Goal: Task Accomplishment & Management: Manage account settings

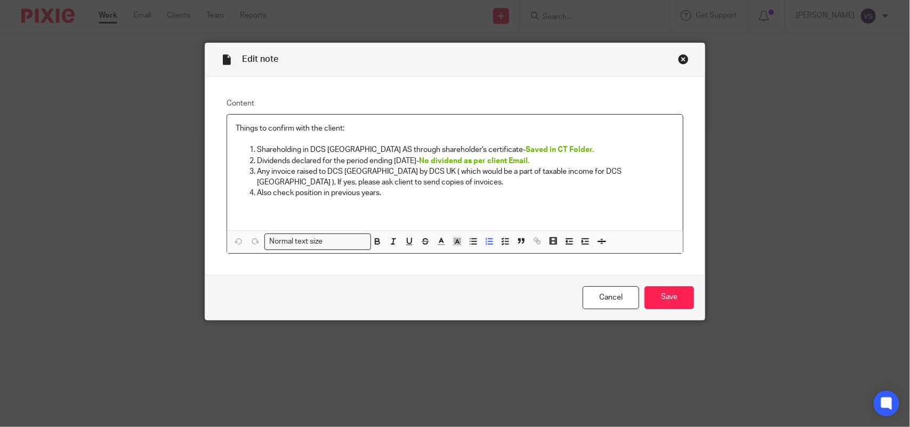
click at [678, 62] on div "Close this dialog window" at bounding box center [683, 59] width 11 height 11
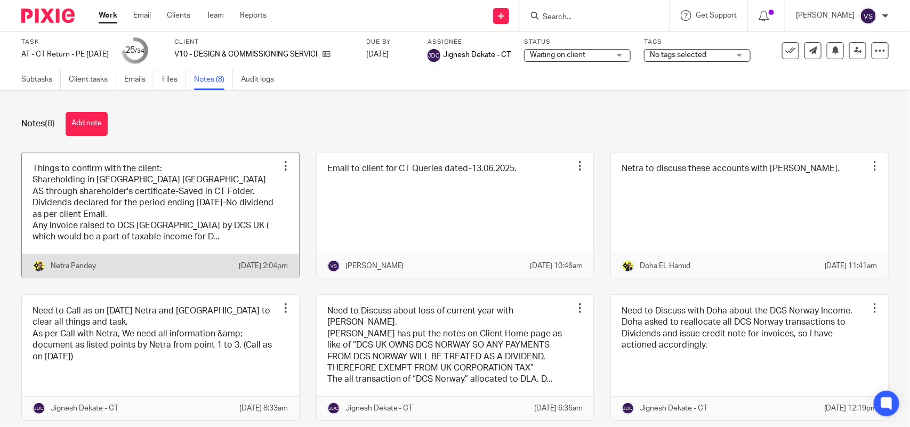
click at [156, 208] on link at bounding box center [160, 214] width 277 height 125
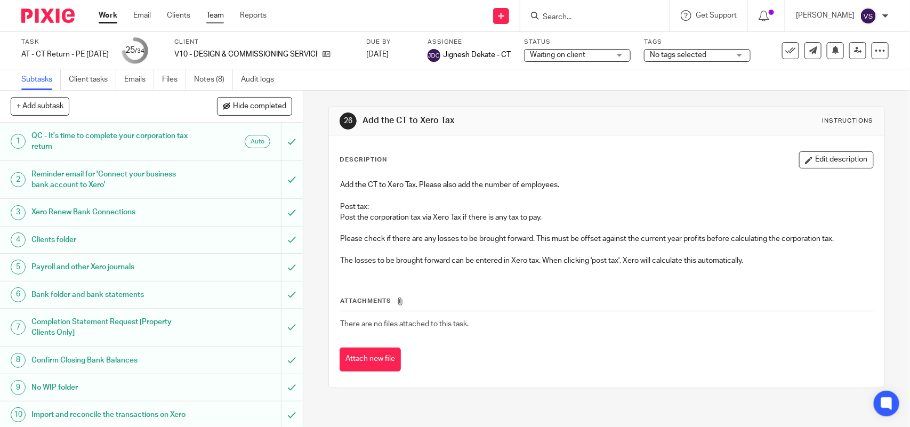
click at [216, 17] on link "Team" at bounding box center [215, 15] width 18 height 11
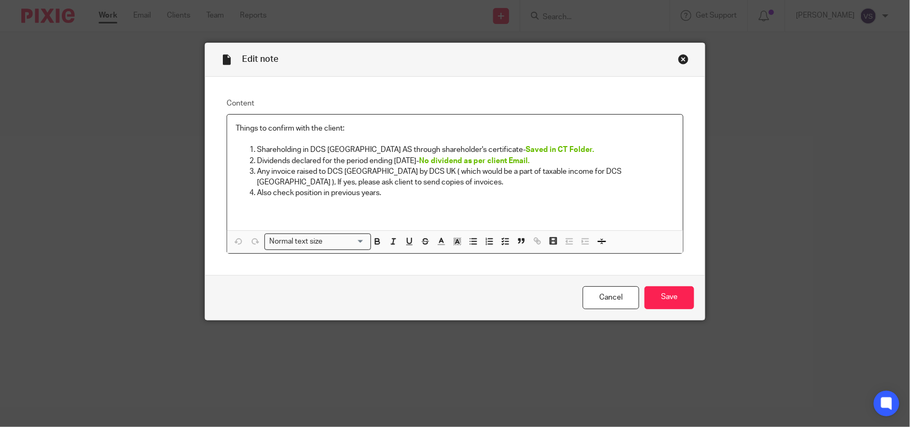
click at [342, 181] on p "Any invoice raised to DCS [GEOGRAPHIC_DATA] by DCS UK ( which would be a part o…" at bounding box center [465, 177] width 417 height 22
click at [455, 241] on icon "button" at bounding box center [458, 242] width 10 height 10
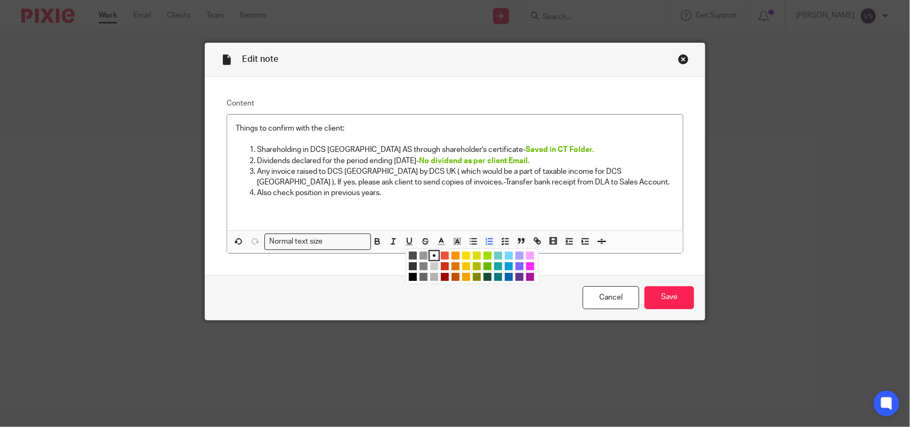
click at [484, 264] on li "color:#68BC00" at bounding box center [487, 266] width 8 height 8
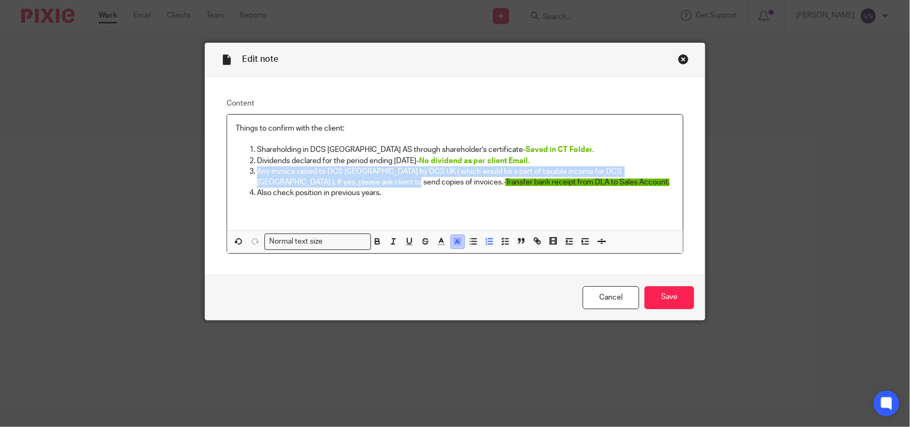
click at [454, 240] on icon "button" at bounding box center [458, 242] width 10 height 10
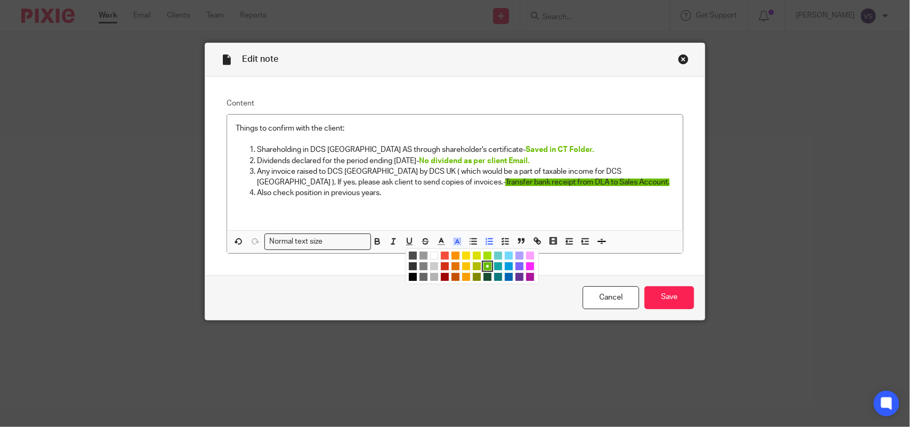
click at [483, 257] on li "color:#A4DD00" at bounding box center [487, 256] width 8 height 8
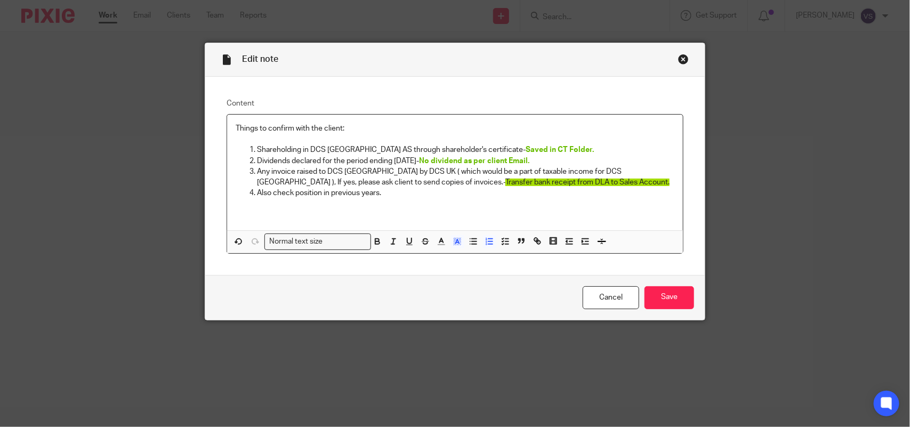
click at [531, 169] on p "Any invoice raised to DCS Norway by DCS UK ( which would be a part of taxable i…" at bounding box center [465, 177] width 417 height 22
click at [505, 193] on p "Also check position in previous years." at bounding box center [465, 193] width 417 height 11
drag, startPoint x: 512, startPoint y: 184, endPoint x: 344, endPoint y: 180, distance: 168.0
click at [344, 180] on p "Any invoice raised to DCS Norway by DCS UK ( which would be a part of taxable i…" at bounding box center [465, 177] width 417 height 22
click at [455, 240] on icon "button" at bounding box center [458, 242] width 10 height 10
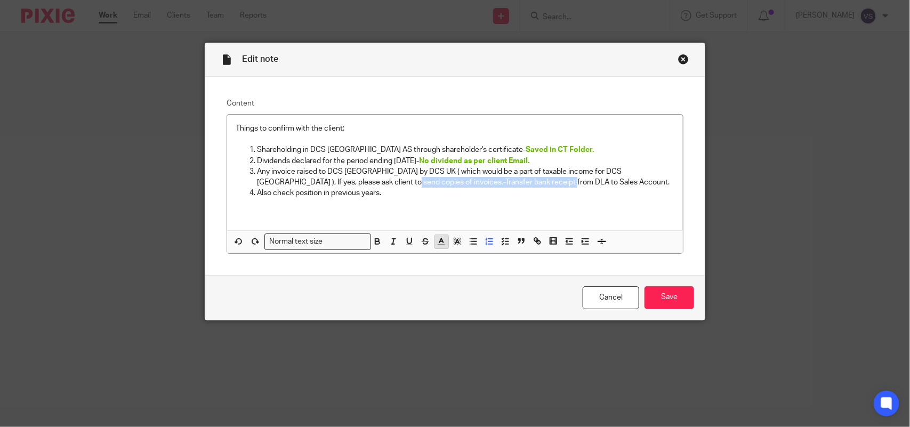
click at [440, 240] on icon "button" at bounding box center [442, 242] width 10 height 10
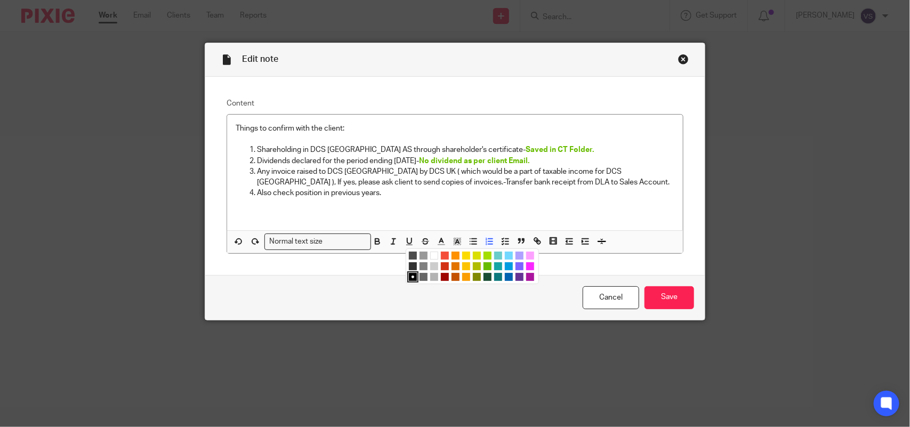
click at [483, 256] on li "color:#A4DD00" at bounding box center [487, 256] width 8 height 8
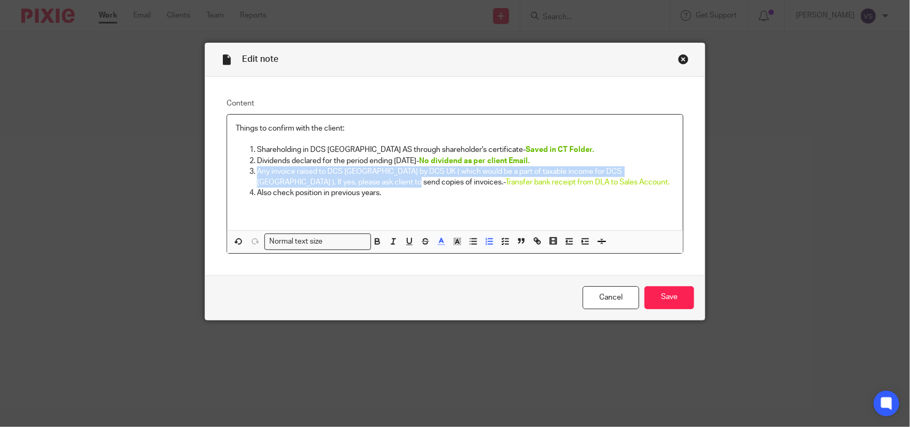
click at [517, 179] on p "Any invoice raised to DCS Norway by DCS UK ( which would be a part of taxable i…" at bounding box center [465, 177] width 417 height 22
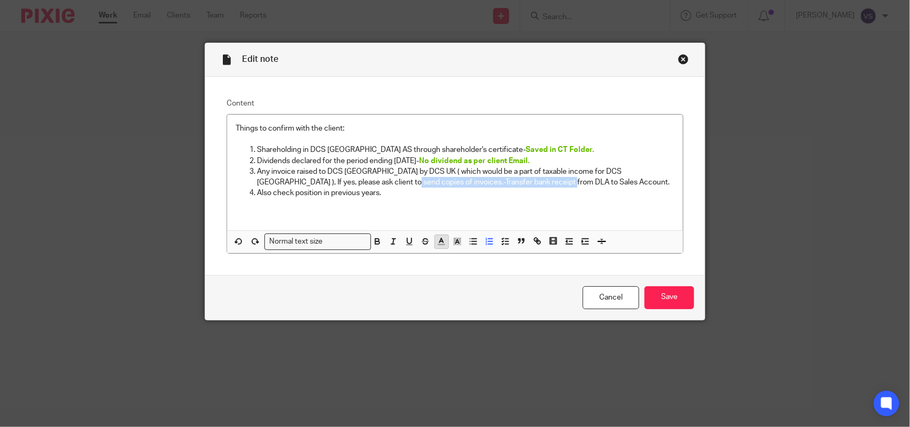
click at [435, 241] on button "button" at bounding box center [441, 241] width 13 height 13
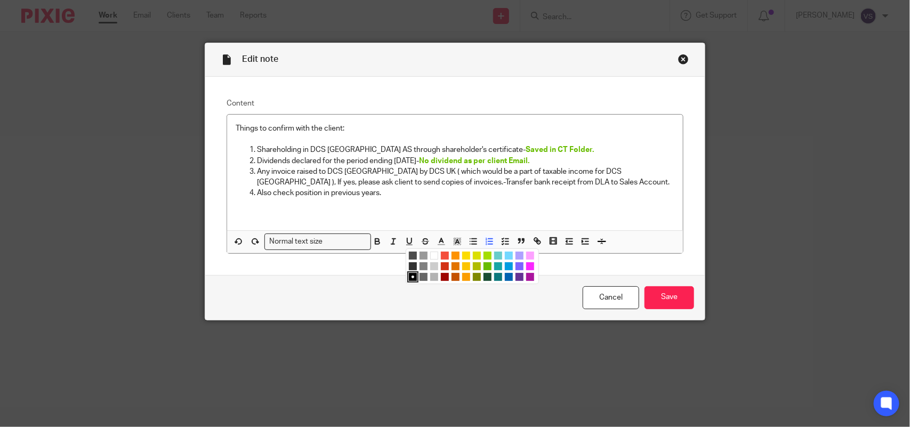
click at [483, 265] on li "color:#68BC00" at bounding box center [487, 266] width 8 height 8
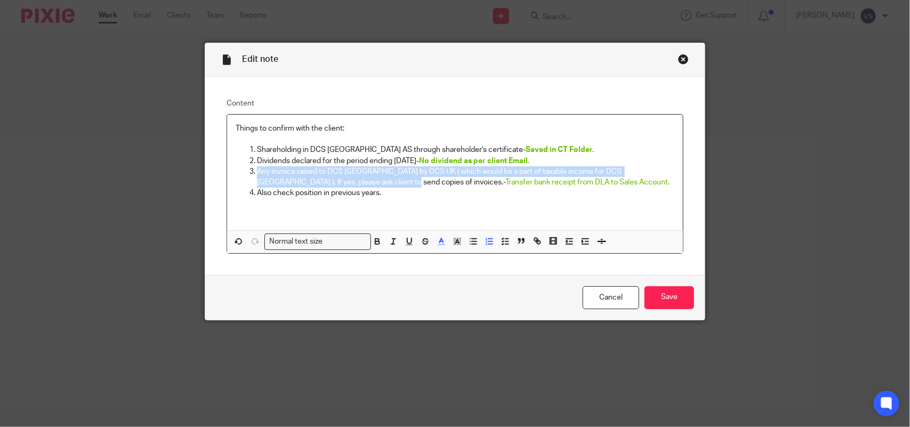
click at [517, 187] on p "Any invoice raised to DCS Norway by DCS UK ( which would be a part of taxable i…" at bounding box center [465, 177] width 417 height 22
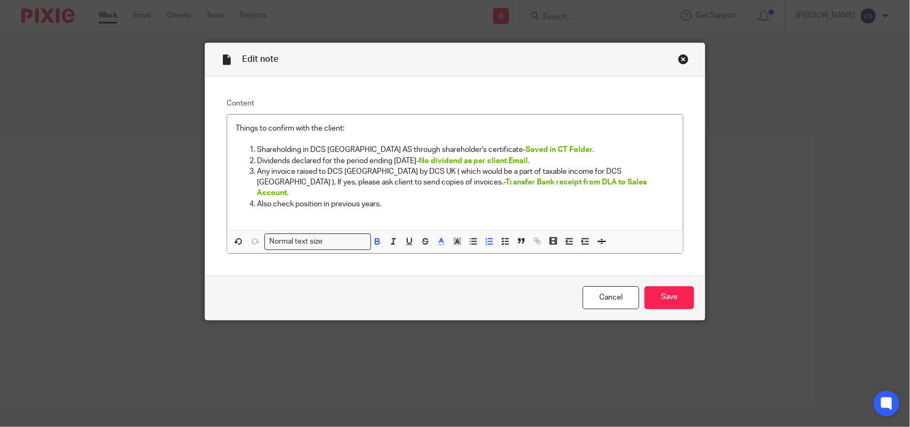
click at [525, 184] on p "Any invoice raised to DCS Norway by DCS UK ( which would be a part of taxable i…" at bounding box center [465, 182] width 417 height 33
click at [672, 291] on input "Save" at bounding box center [669, 297] width 50 height 23
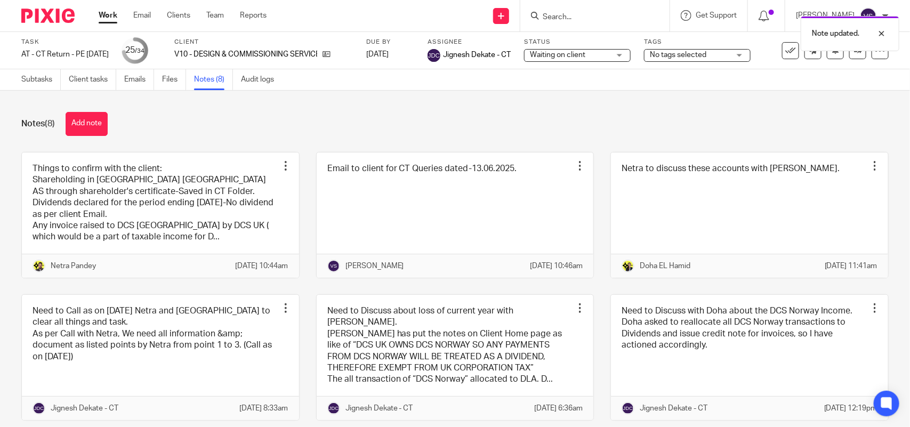
click at [545, 102] on div "Notes (8) Add note Things to confirm with the client: Shareholding in DCS Norwa…" at bounding box center [455, 259] width 910 height 336
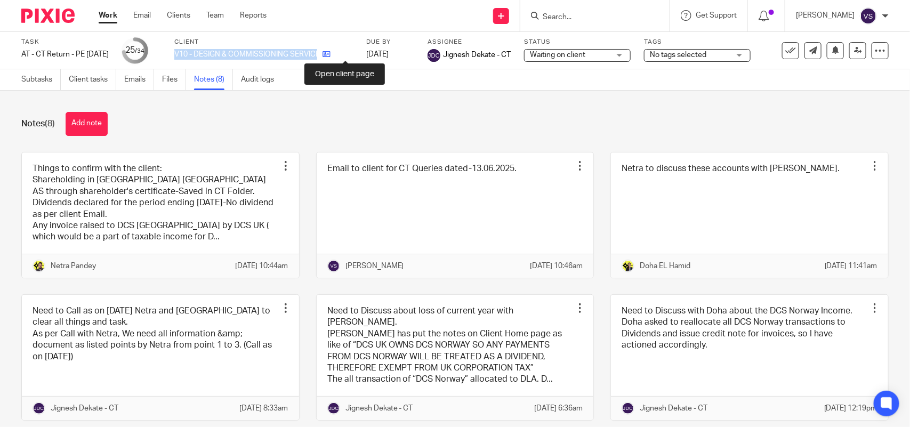
drag, startPoint x: 189, startPoint y: 50, endPoint x: 341, endPoint y: 50, distance: 151.9
click at [341, 50] on div "Task AT - CT Return - PE 31-01-2025 Save AT - CT Return - PE 31-01-2025 25 /34 …" at bounding box center [382, 51] width 723 height 26
copy div "V10 - DESIGN & COMMISSIONING SERVICES LTD"
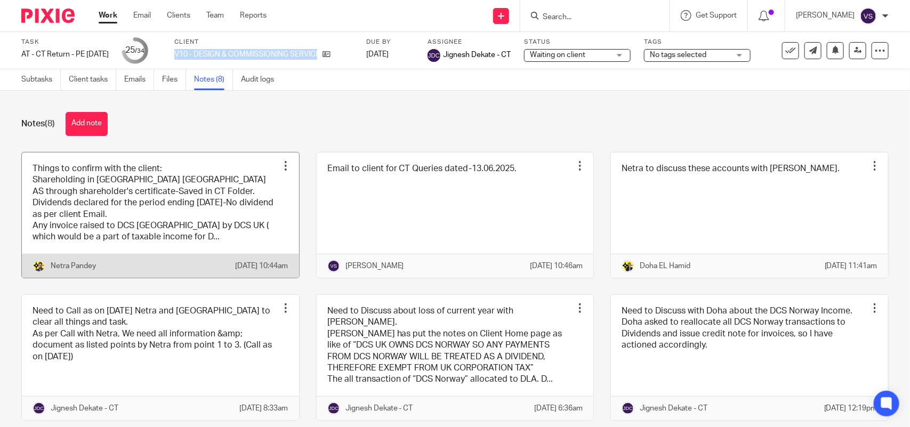
click at [213, 227] on link at bounding box center [160, 214] width 277 height 125
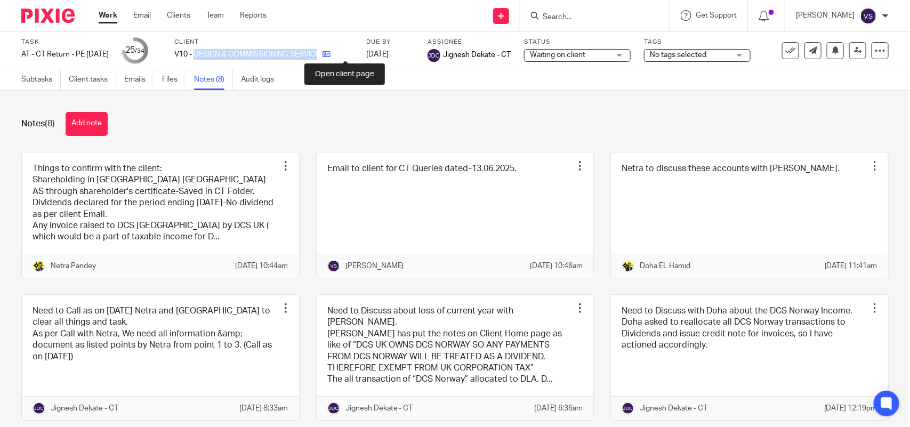
drag, startPoint x: 213, startPoint y: 52, endPoint x: 348, endPoint y: 54, distance: 134.3
click at [348, 54] on div "V10 - DESIGN & COMMISSIONING SERVICES LTD" at bounding box center [263, 54] width 179 height 11
copy div "DESIGN & COMMISSIONING SERVICES LTD"
click at [42, 81] on link "Subtasks" at bounding box center [40, 79] width 39 height 21
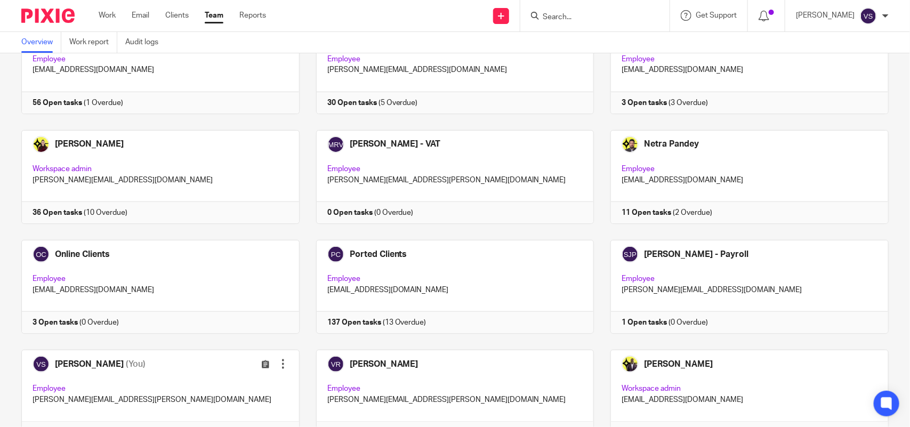
scroll to position [591, 0]
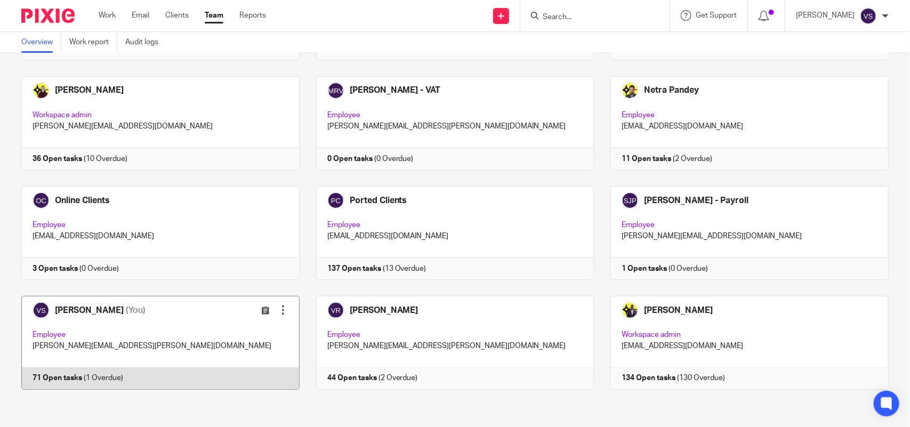
click at [173, 342] on link at bounding box center [152, 343] width 295 height 94
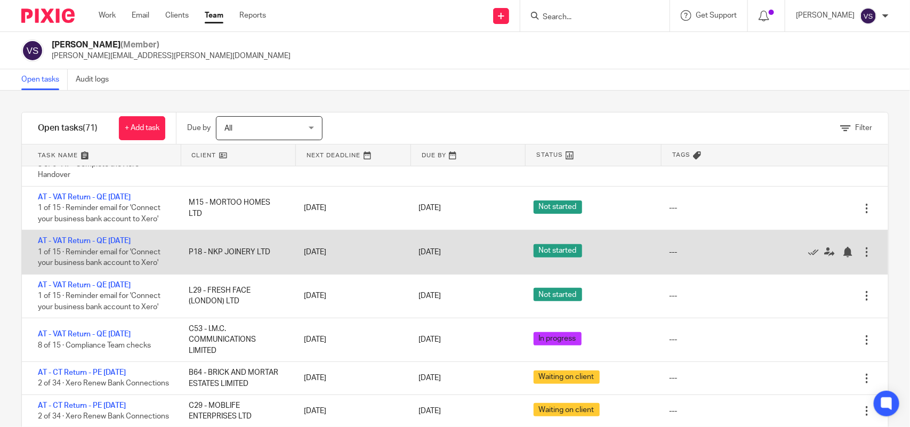
scroll to position [67, 0]
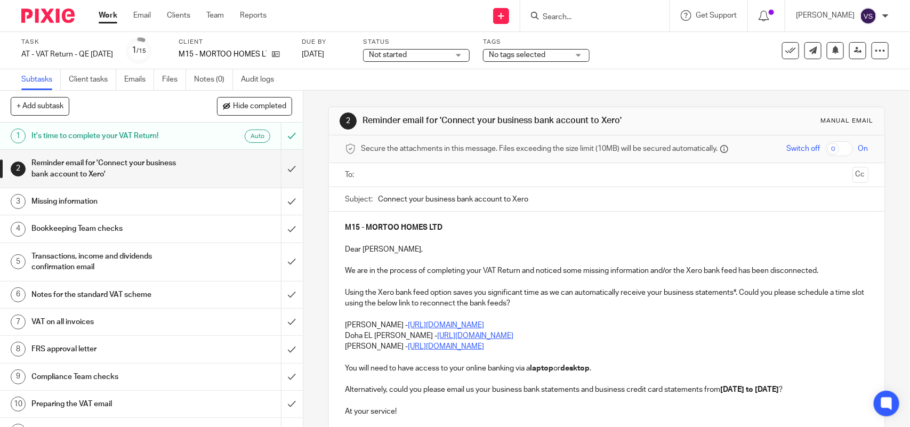
click at [576, 15] on input "Search" at bounding box center [590, 18] width 96 height 10
paste input "KTERING.CO LTD"
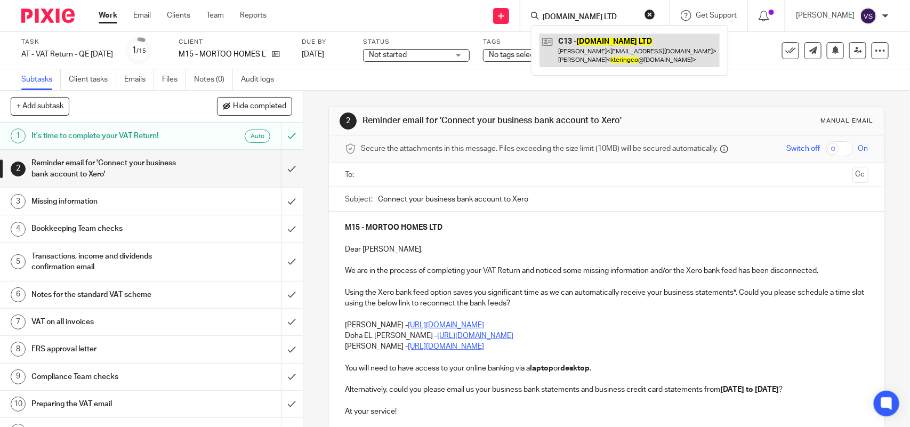
type input "KTERING.CO LTD"
click at [623, 59] on link at bounding box center [629, 50] width 180 height 33
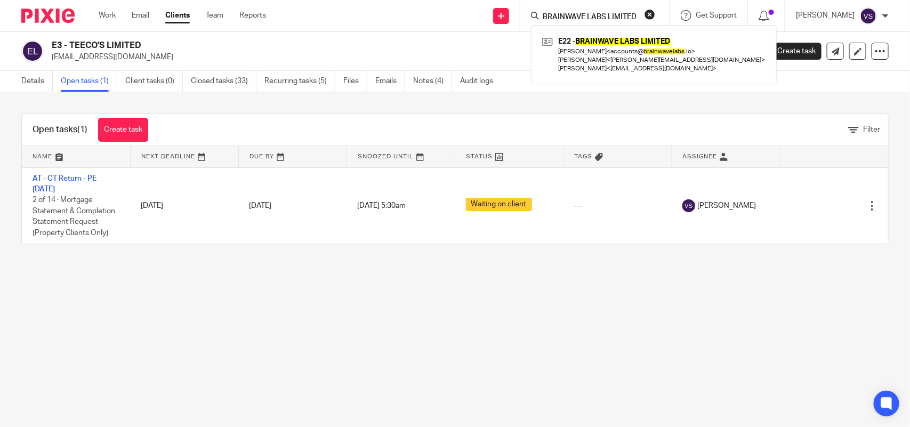
click at [654, 11] on button "reset" at bounding box center [649, 14] width 11 height 11
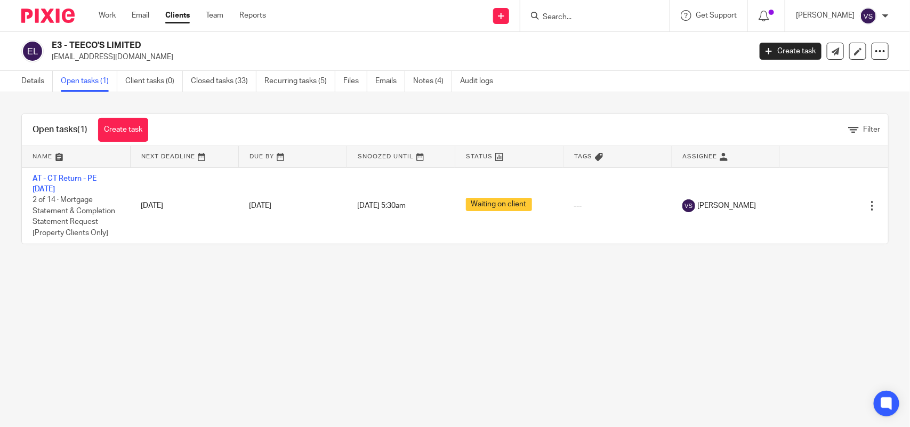
click at [606, 19] on input "Search" at bounding box center [590, 18] width 96 height 10
paste input "AT CONSULTANCY AND ADVOCACY"
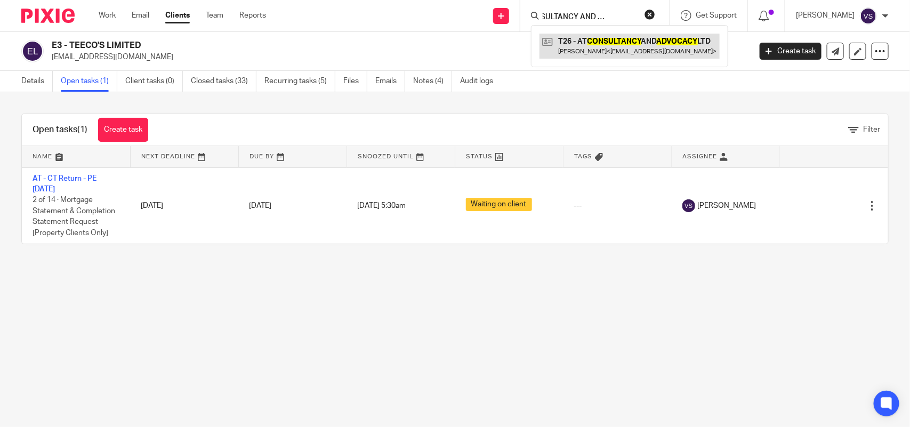
type input "AT CONSULTANCY AND ADVOCACY"
click at [651, 12] on button "reset" at bounding box center [649, 14] width 11 height 11
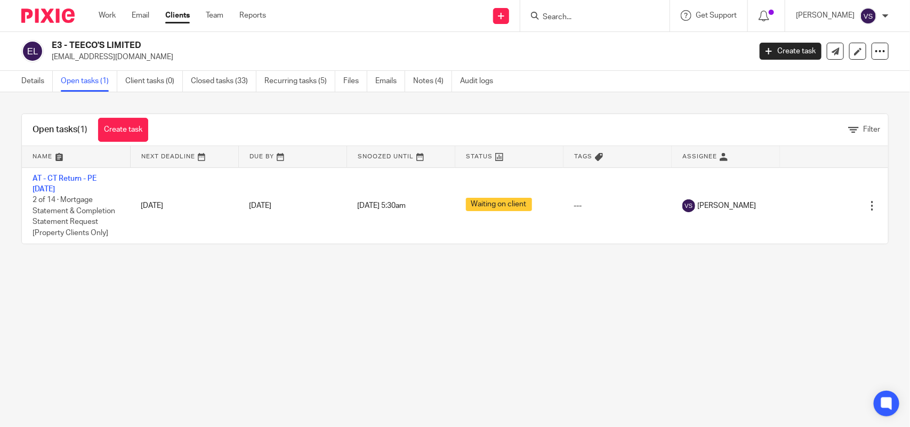
click at [608, 9] on form at bounding box center [599, 15] width 114 height 13
click at [593, 15] on input "Search" at bounding box center [590, 18] width 96 height 10
paste input "BRAINWAVE LABS LIMITED"
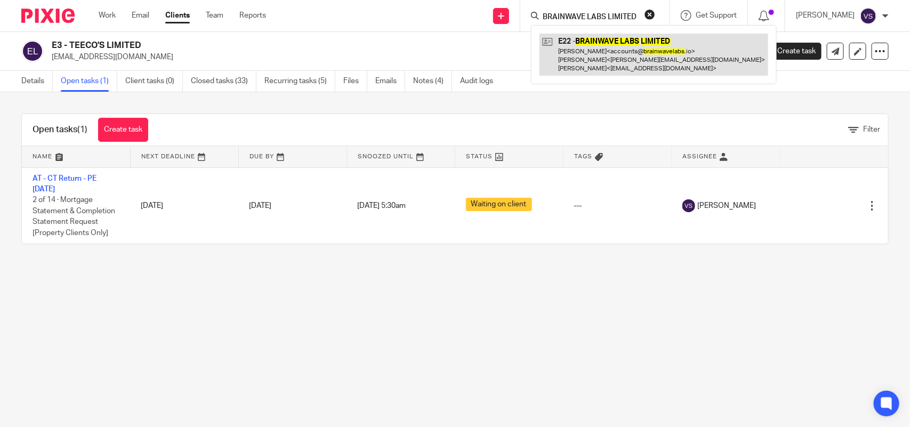
type input "BRAINWAVE LABS LIMITED"
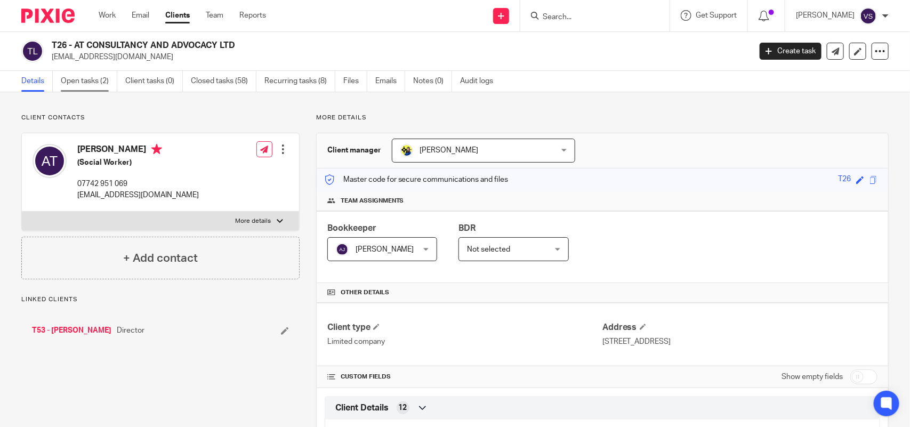
click at [86, 86] on link "Open tasks (2)" at bounding box center [89, 81] width 56 height 21
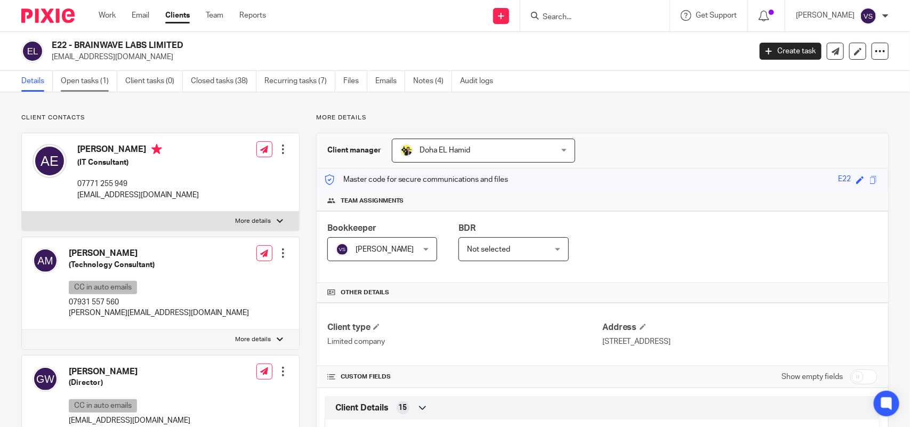
click at [77, 76] on link "Open tasks (1)" at bounding box center [89, 81] width 56 height 21
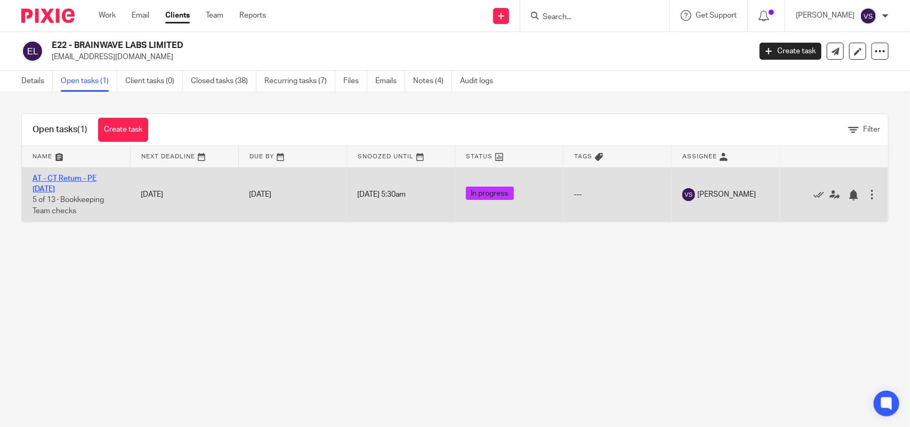
click at [67, 176] on link "AT - CT Return - PE [DATE]" at bounding box center [65, 184] width 64 height 18
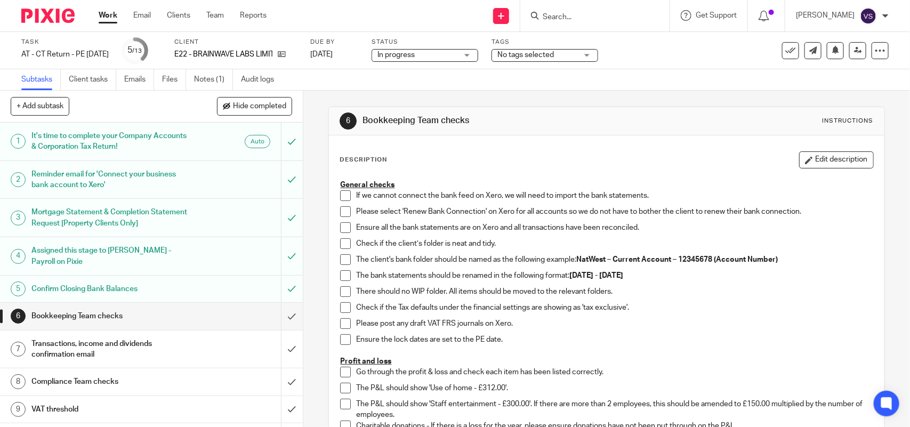
click at [572, 15] on input "Search" at bounding box center [590, 18] width 96 height 10
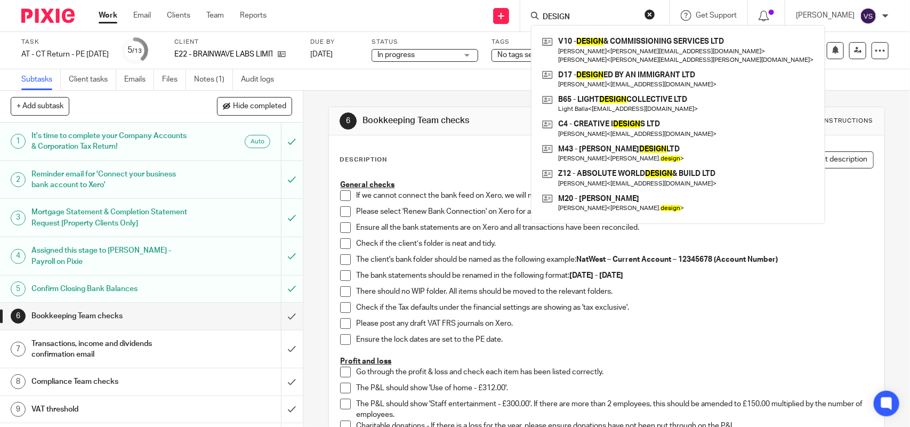
drag, startPoint x: 589, startPoint y: 15, endPoint x: 543, endPoint y: 14, distance: 46.4
click at [543, 14] on div "DESIGN" at bounding box center [593, 15] width 124 height 13
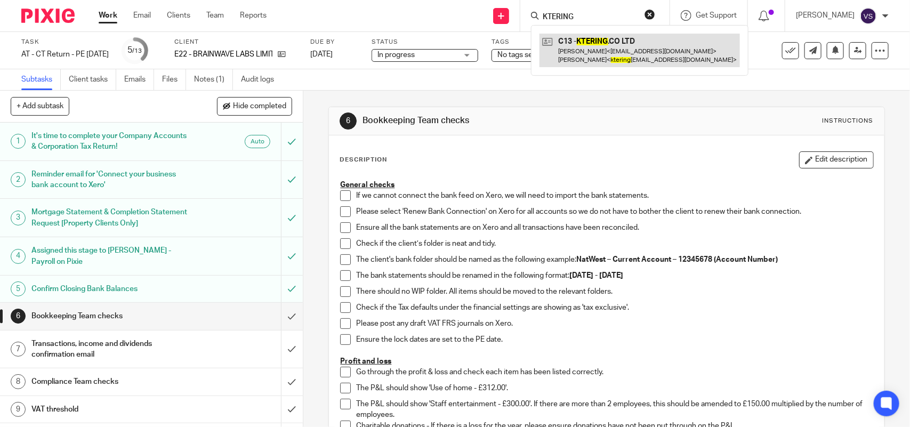
type input "KTERING"
click at [582, 51] on link at bounding box center [639, 50] width 200 height 33
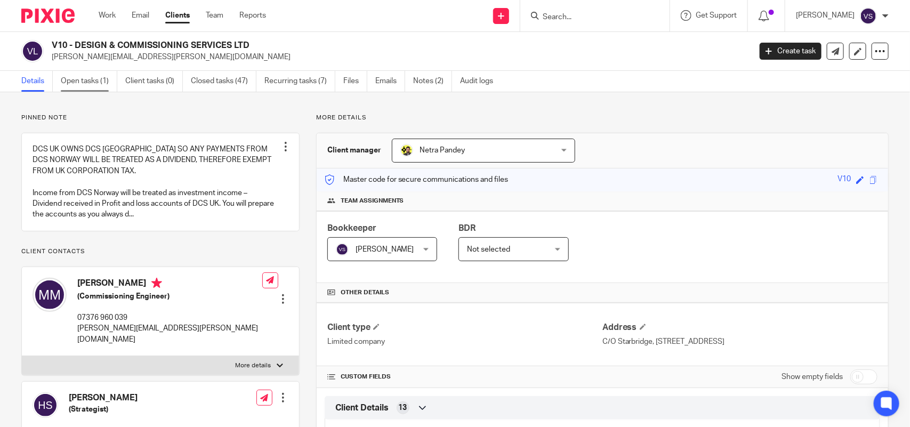
click at [81, 80] on link "Open tasks (1)" at bounding box center [89, 81] width 56 height 21
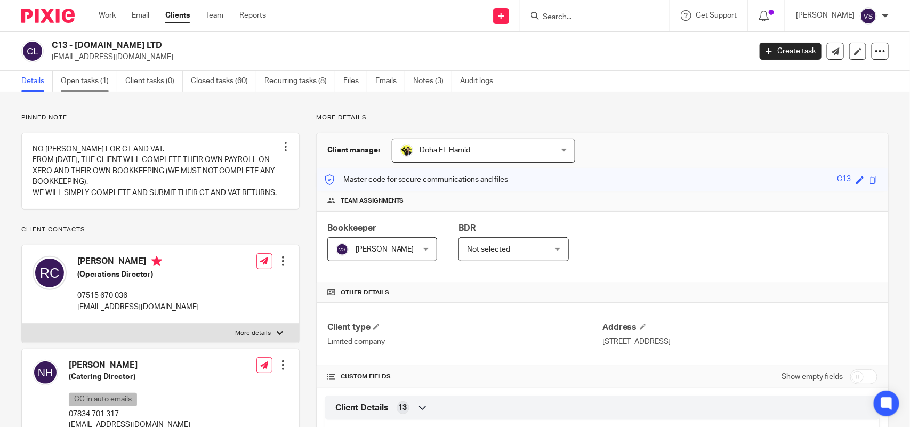
click at [74, 81] on link "Open tasks (1)" at bounding box center [89, 81] width 56 height 21
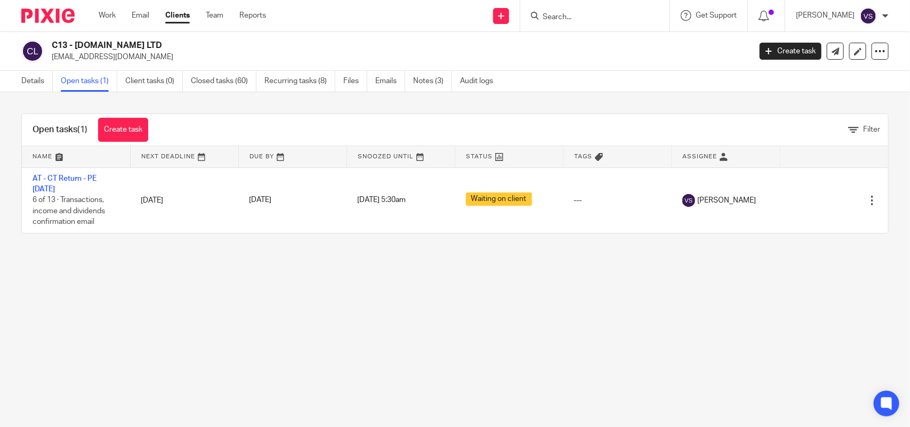
click at [159, 44] on h2 "C13 - [DOMAIN_NAME] LTD" at bounding box center [328, 45] width 553 height 11
copy h2 "[DOMAIN_NAME] LTD"
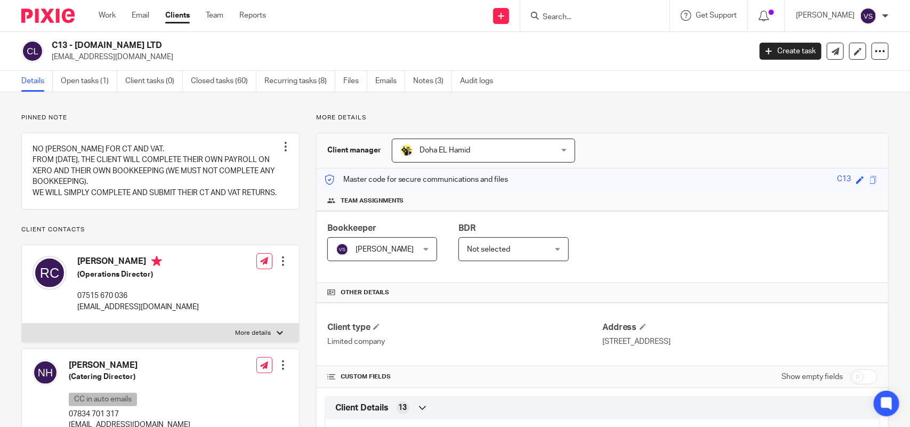
click at [80, 81] on link "Open tasks (1)" at bounding box center [89, 81] width 56 height 21
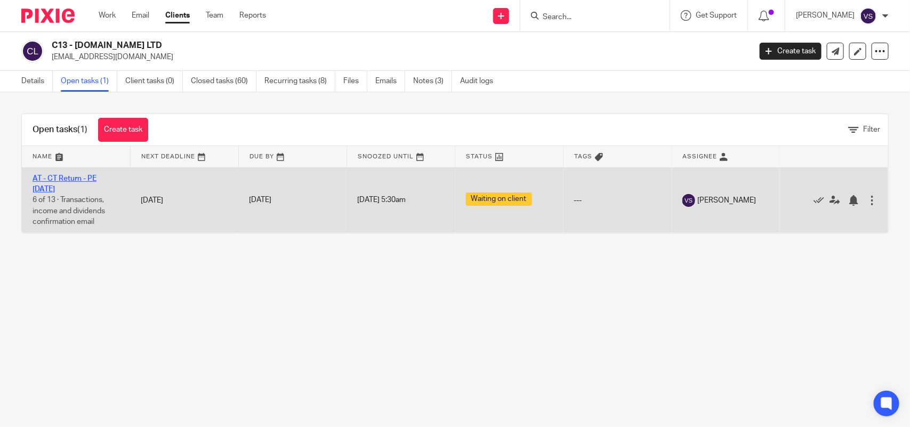
click at [96, 177] on link "AT - CT Return - PE [DATE]" at bounding box center [65, 184] width 64 height 18
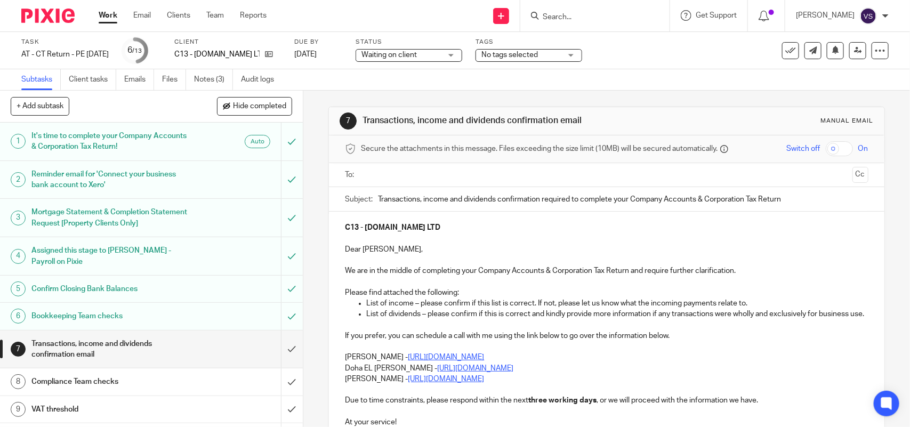
click at [576, 19] on input "Search" at bounding box center [590, 18] width 96 height 10
paste input "DESIGN & COMMISSIONING SERVICES LTD"
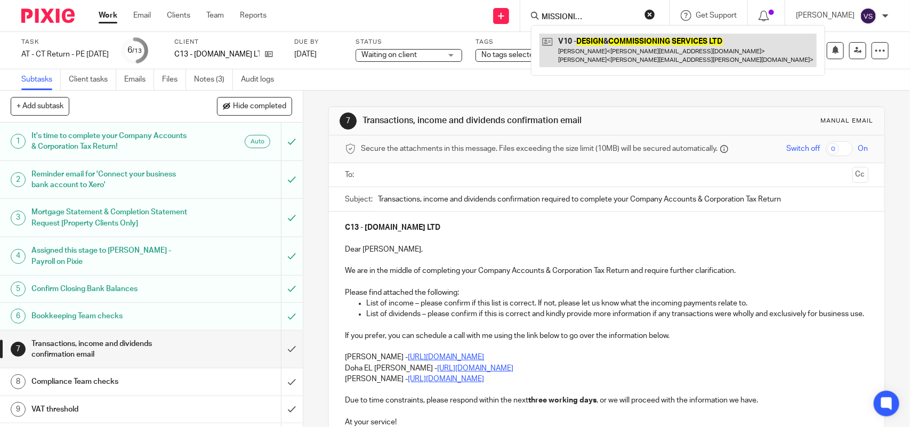
type input "DESIGN & COMMISSIONING SERVICES LTD"
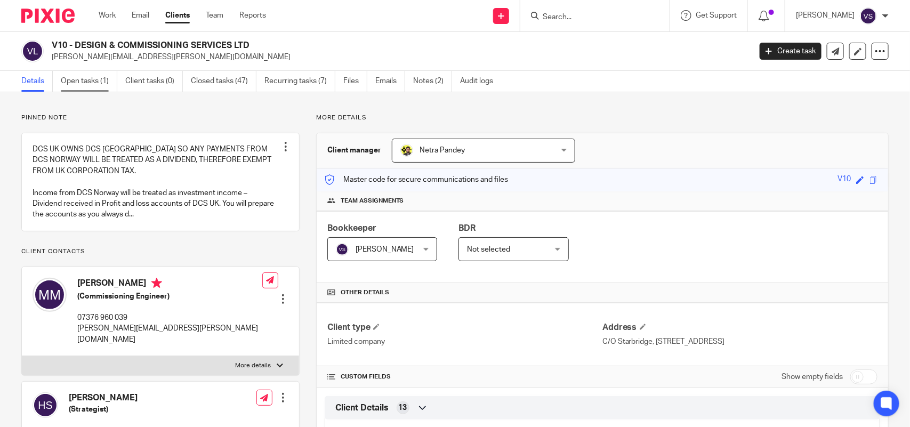
click at [80, 78] on link "Open tasks (1)" at bounding box center [89, 81] width 56 height 21
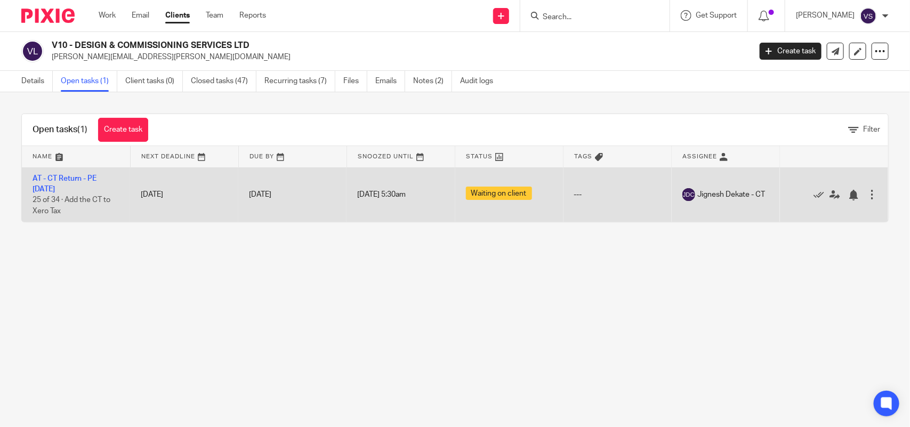
click at [84, 174] on td "AT - CT Return - PE 31-01-2025 25 of 34 · Add the CT to Xero Tax" at bounding box center [76, 194] width 108 height 54
click at [83, 177] on link "AT - CT Return - PE [DATE]" at bounding box center [65, 184] width 64 height 18
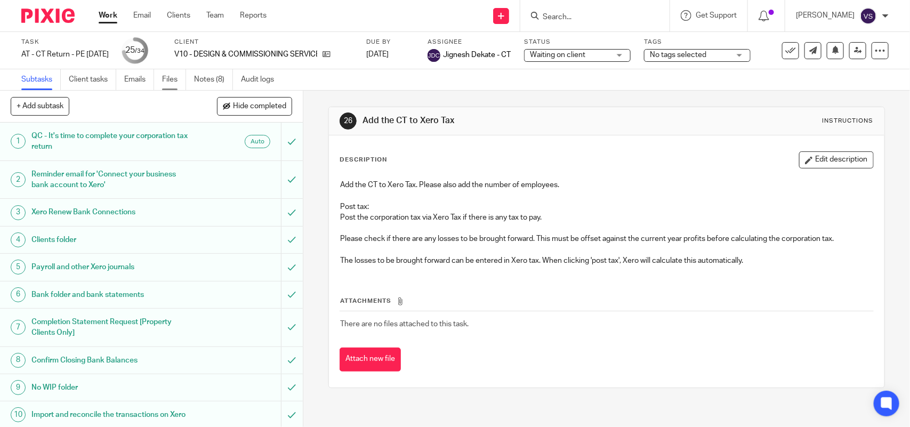
click at [172, 83] on link "Files" at bounding box center [174, 79] width 24 height 21
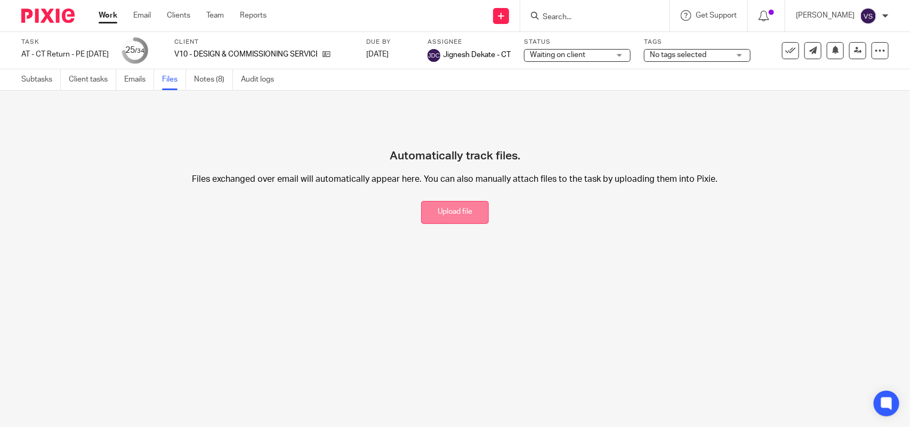
click at [451, 208] on button "Upload file" at bounding box center [455, 212] width 68 height 23
